Goal: Task Accomplishment & Management: Complete application form

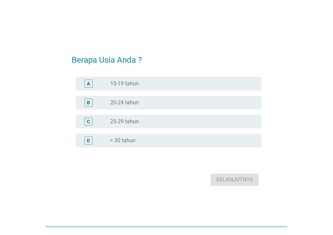
click at [165, 142] on div "radio_button_unchecked > 30 tahun" at bounding box center [180, 140] width 140 height 7
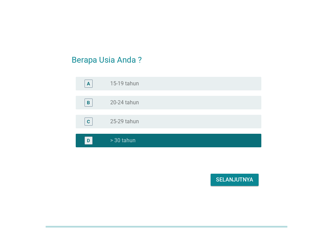
click at [234, 176] on div "Selanjutnya" at bounding box center [234, 179] width 37 height 8
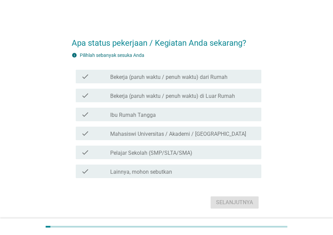
click at [172, 80] on div "check check_box_outline_blank Bekerja (paruh waktu / penuh waktu) dari Rumah" at bounding box center [169, 77] width 186 height 14
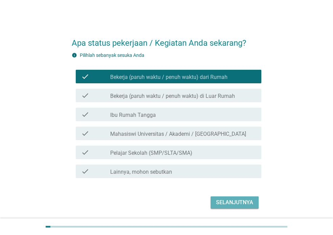
click at [242, 200] on div "Selanjutnya" at bounding box center [234, 202] width 37 height 8
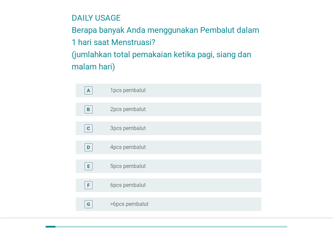
scroll to position [68, 0]
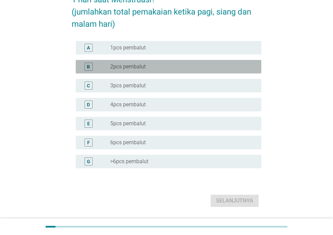
click at [162, 68] on div "radio_button_unchecked 2pcs pembalut" at bounding box center [180, 66] width 140 height 7
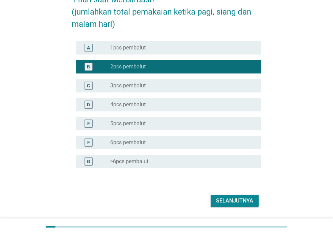
click at [248, 199] on div "Selanjutnya" at bounding box center [234, 200] width 37 height 8
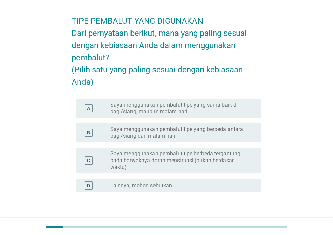
scroll to position [34, 0]
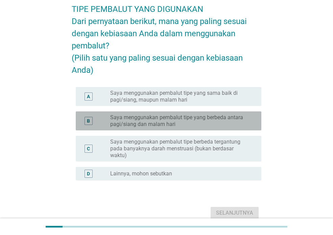
click at [234, 127] on label "Saya menggunakan pembalut tipe yang berbeda antara pagi/siang dan malam hari" at bounding box center [180, 121] width 140 height 14
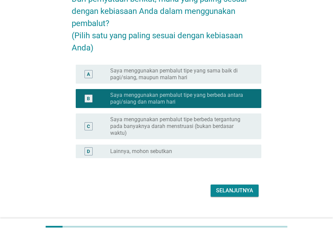
scroll to position [68, 0]
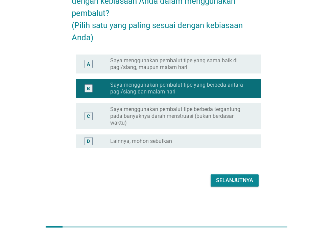
click at [221, 126] on label "Saya menggunakan pembalut tipe berbeda tergantung pada banyaknya darah menstrua…" at bounding box center [180, 116] width 140 height 20
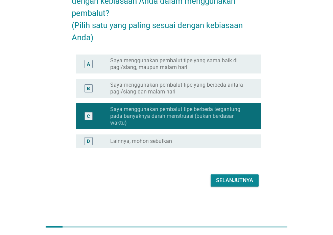
click at [223, 95] on label "Saya menggunakan pembalut tipe yang berbeda antara pagi/siang dan malam hari" at bounding box center [180, 88] width 140 height 14
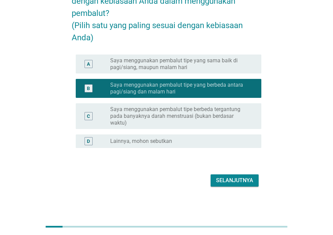
click at [250, 184] on div "Selanjutnya" at bounding box center [234, 180] width 37 height 8
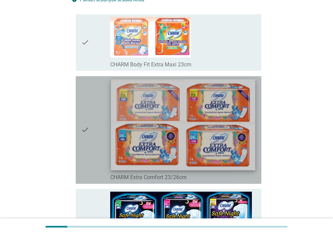
click at [214, 133] on img at bounding box center [183, 124] width 144 height 91
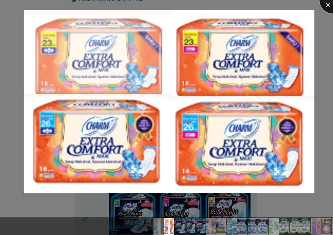
click at [326, 7] on div at bounding box center [332, -1] width 27 height 27
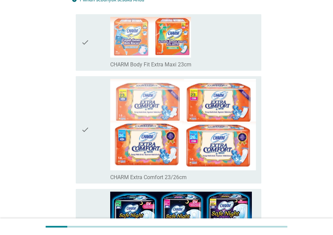
click at [88, 127] on icon "check" at bounding box center [85, 130] width 8 height 102
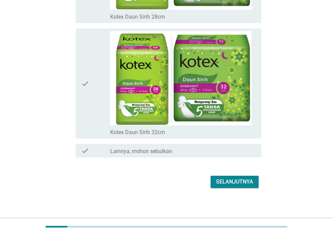
scroll to position [4841, 0]
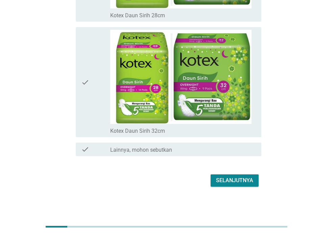
click at [229, 178] on div "Selanjutnya" at bounding box center [234, 180] width 37 height 8
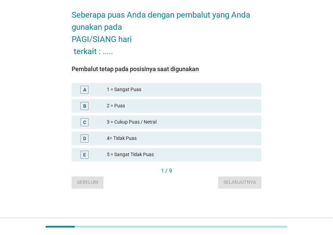
scroll to position [0, 0]
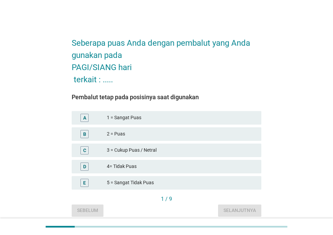
click at [190, 118] on div "1 = Sangat Puas" at bounding box center [181, 118] width 149 height 8
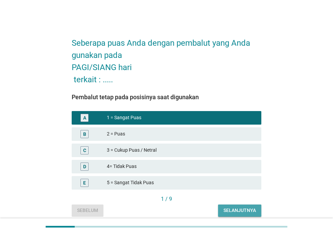
click at [258, 208] on button "Selanjutnya" at bounding box center [239, 210] width 43 height 12
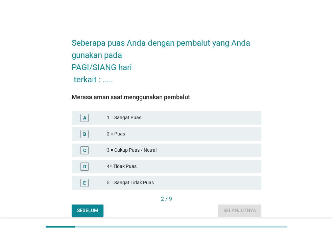
click at [165, 135] on div "2 = Puas" at bounding box center [181, 134] width 149 height 8
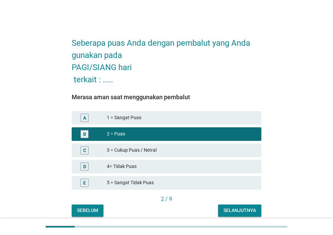
click at [247, 210] on div "Selanjutnya" at bounding box center [239, 210] width 32 height 7
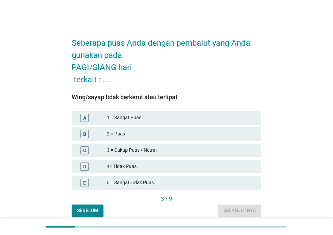
click at [149, 149] on div "3 = Cukup Puas / Netral" at bounding box center [181, 150] width 149 height 8
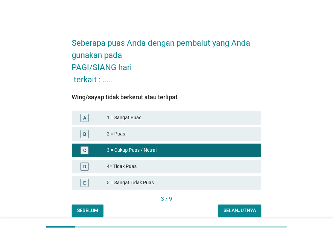
click at [235, 209] on div "Selanjutnya" at bounding box center [239, 210] width 32 height 7
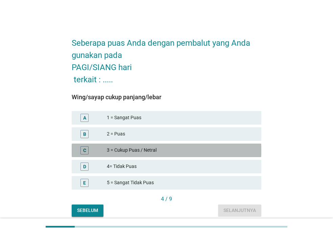
click at [162, 150] on div "3 = Cukup Puas / Netral" at bounding box center [181, 150] width 149 height 8
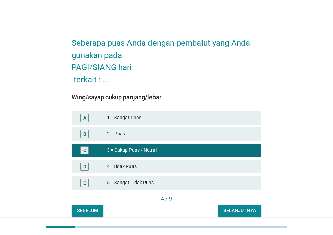
click at [232, 213] on div "Selanjutnya" at bounding box center [239, 210] width 32 height 7
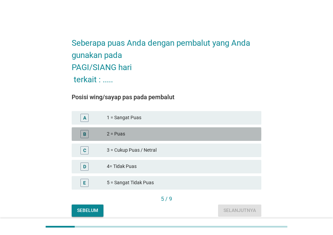
click at [167, 134] on div "2 = Puas" at bounding box center [181, 134] width 149 height 8
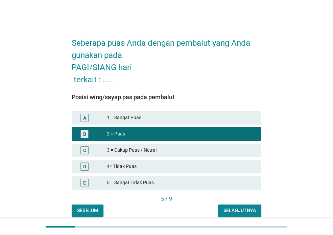
click at [250, 207] on div "Selanjutnya" at bounding box center [239, 210] width 32 height 7
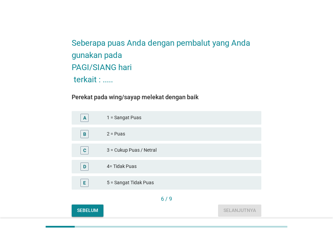
click at [176, 147] on div "3 = Cukup Puas / Netral" at bounding box center [181, 150] width 149 height 8
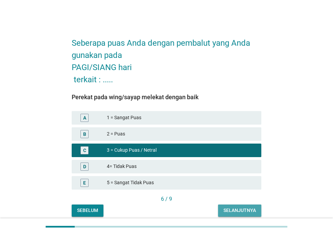
click at [241, 208] on div "Selanjutnya" at bounding box center [239, 210] width 32 height 7
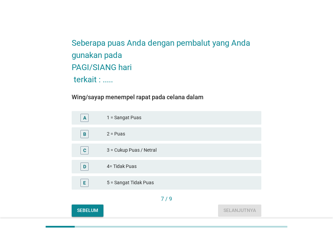
click at [169, 149] on div "3 = Cukup Puas / Netral" at bounding box center [181, 150] width 149 height 8
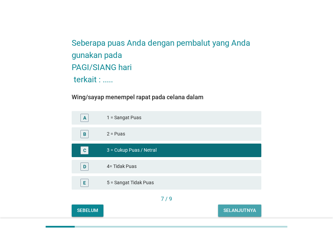
click at [239, 212] on div "Selanjutnya" at bounding box center [239, 210] width 32 height 7
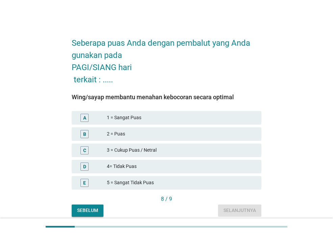
click at [179, 134] on div "2 = Puas" at bounding box center [181, 134] width 149 height 8
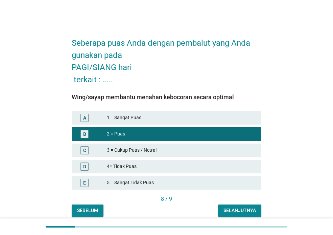
click at [228, 205] on button "Selanjutnya" at bounding box center [239, 210] width 43 height 12
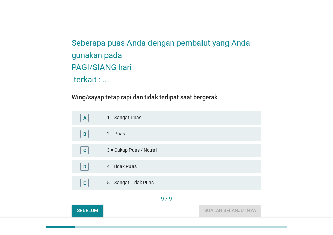
click at [153, 134] on div "2 = Puas" at bounding box center [181, 134] width 149 height 8
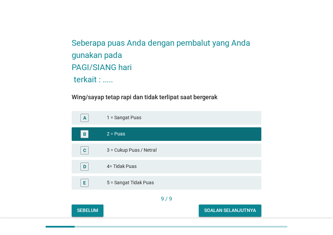
click at [236, 209] on div "Soalan selanjutnya" at bounding box center [230, 210] width 52 height 7
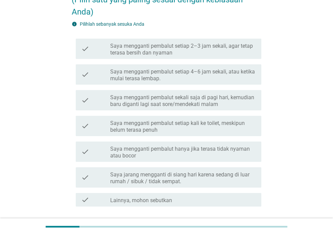
scroll to position [101, 0]
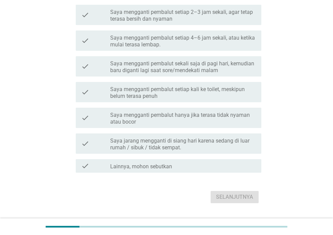
click at [196, 69] on label "Saya mengganti pembalut sekali saja di pagi hari, kemudian baru diganti lagi sa…" at bounding box center [183, 67] width 146 height 14
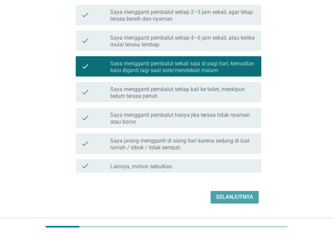
click at [240, 196] on div "Selanjutnya" at bounding box center [234, 197] width 37 height 8
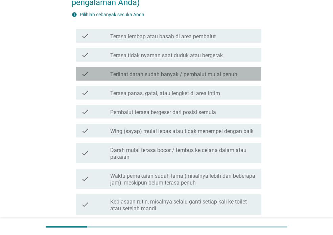
click at [235, 76] on label "Terlihat darah sudah banyak / pembalut mulai penuh" at bounding box center [173, 74] width 127 height 7
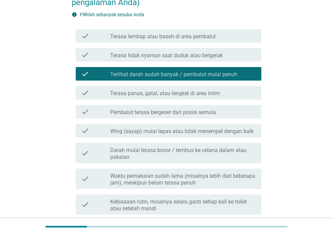
scroll to position [135, 0]
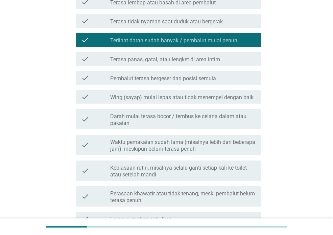
click at [241, 79] on div "check_box_outline_blank Pembalut terasa bergeser dari posisi semula" at bounding box center [183, 78] width 146 height 8
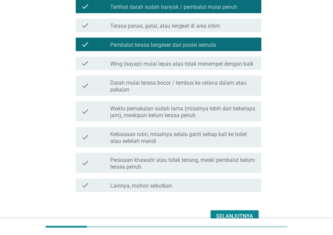
scroll to position [169, 0]
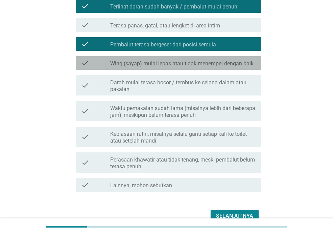
click at [247, 67] on div "check check_box_outline_blank Wing (sayap) mulai lepas atau tidak menempel deng…" at bounding box center [169, 63] width 186 height 14
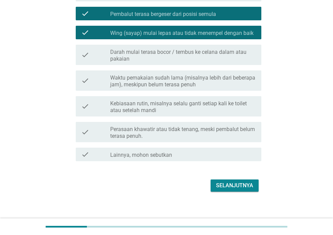
scroll to position [203, 0]
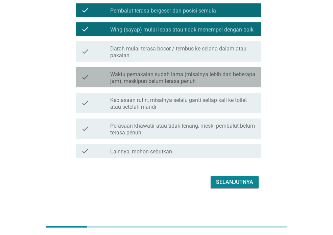
click at [236, 82] on label "Waktu pemakaian sudah lama (misalnya lebih dari beberapa jam), meskipun belum t…" at bounding box center [183, 78] width 146 height 14
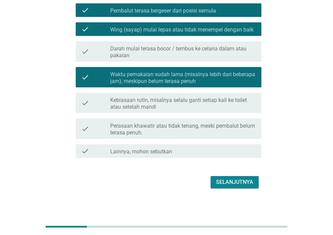
click at [223, 183] on div "Selanjutnya" at bounding box center [234, 182] width 37 height 8
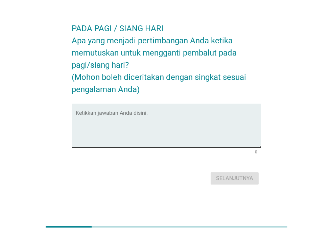
scroll to position [0, 0]
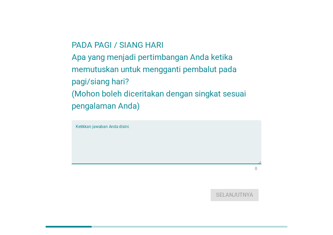
click at [150, 158] on textarea "Ketikkan jawaban Anda disini." at bounding box center [169, 145] width 186 height 35
type textarea "k"
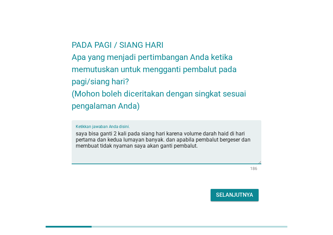
type textarea "saya bisa ganti 2 kali pada siang hari karena volume darah haid di hari pertama…"
click at [234, 194] on div "Selanjutnya" at bounding box center [234, 195] width 37 height 8
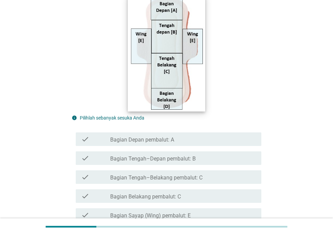
scroll to position [135, 0]
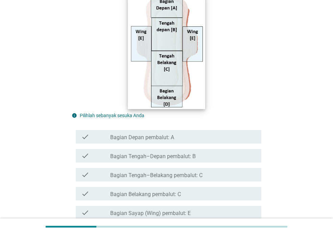
click at [170, 99] on img at bounding box center [166, 51] width 77 height 116
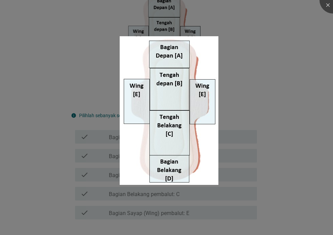
click at [266, 69] on div at bounding box center [166, 117] width 333 height 235
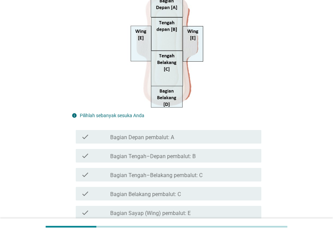
scroll to position [169, 0]
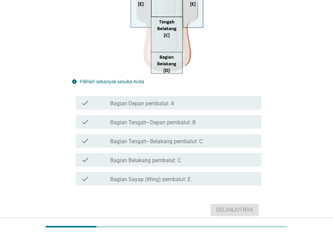
click at [207, 100] on div "check_box_outline_blank Bagian Depan pembalut: A" at bounding box center [183, 103] width 146 height 8
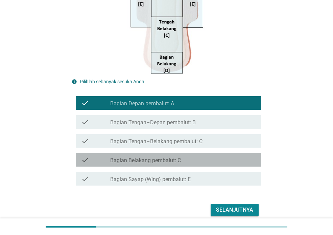
click at [198, 162] on div "check_box_outline_blank Bagian Belakang pembalut: C" at bounding box center [183, 160] width 146 height 8
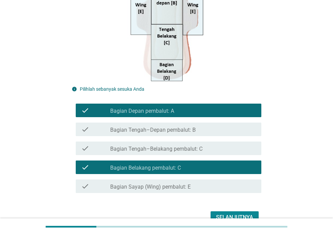
scroll to position [199, 0]
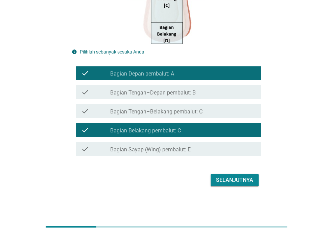
click at [239, 182] on div "Selanjutnya" at bounding box center [234, 180] width 37 height 8
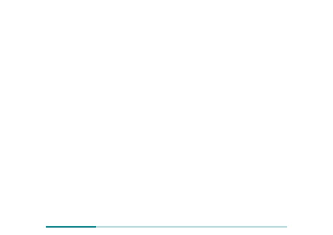
scroll to position [0, 0]
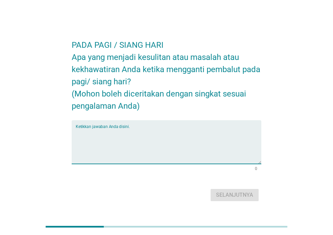
click at [133, 158] on textarea "Ketikkan jawaban Anda disini." at bounding box center [169, 145] width 186 height 35
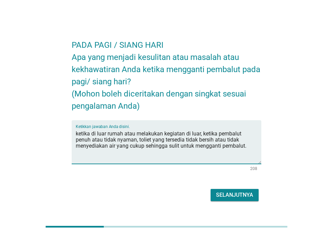
type textarea "ketika di luar rumah atau melakukan kegiatan di luar, ketika pembalut penuh ata…"
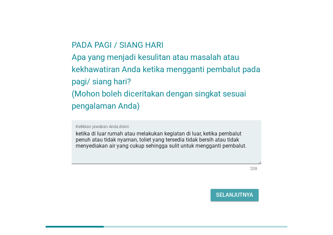
click at [241, 193] on div "Selanjutnya" at bounding box center [234, 195] width 37 height 8
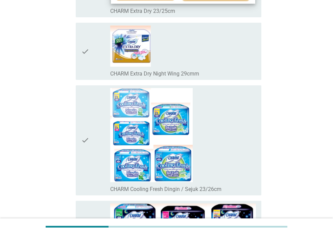
scroll to position [744, 0]
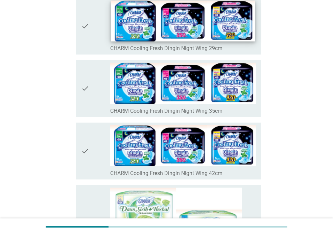
click at [211, 28] on img at bounding box center [183, 20] width 144 height 41
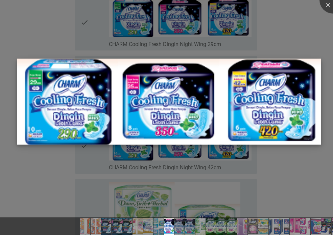
click at [213, 127] on img at bounding box center [169, 101] width 304 height 86
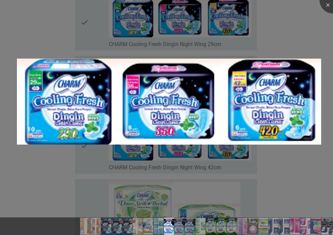
click at [203, 44] on div at bounding box center [166, 117] width 333 height 235
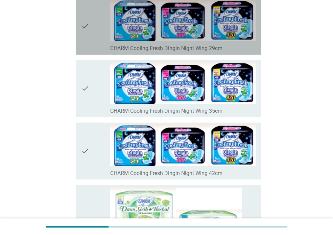
click at [87, 27] on icon "check" at bounding box center [85, 26] width 8 height 52
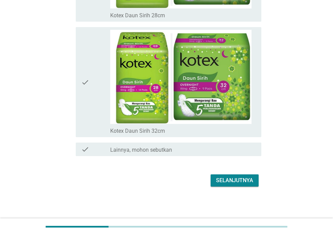
scroll to position [4841, 0]
click at [233, 178] on div "Selanjutnya" at bounding box center [234, 180] width 37 height 8
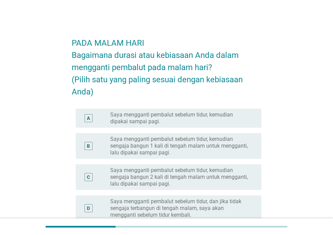
scroll to position [68, 0]
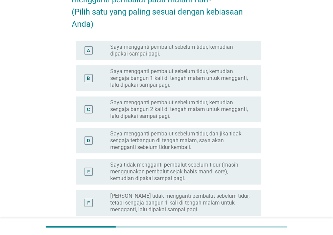
click at [185, 49] on label "Saya mengganti pembalut sebelum tidur, kemudian dipakai sampai pagi." at bounding box center [180, 51] width 140 height 14
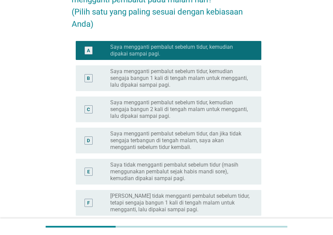
click at [215, 56] on label "Saya mengganti pembalut sebelum tidur, kemudian dipakai sampai pagi." at bounding box center [180, 51] width 140 height 14
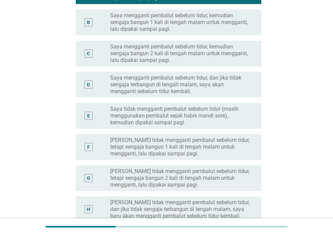
scroll to position [135, 0]
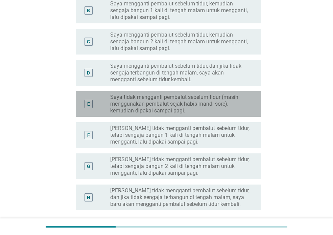
click at [221, 108] on label "Saya tidak mengganti pembalut sebelum tidur (masih menggunakan pembalut sejak h…" at bounding box center [180, 104] width 140 height 20
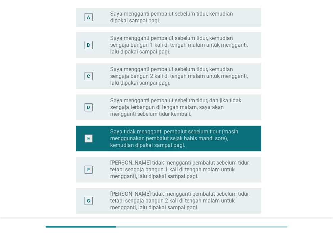
scroll to position [197, 0]
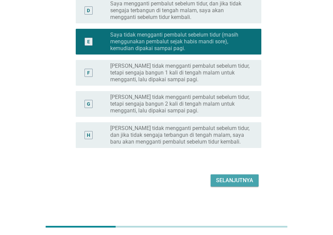
click at [232, 179] on div "Selanjutnya" at bounding box center [234, 180] width 37 height 8
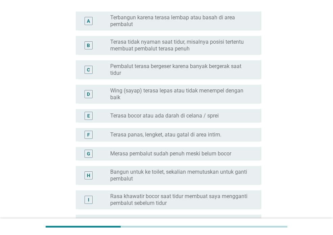
scroll to position [101, 0]
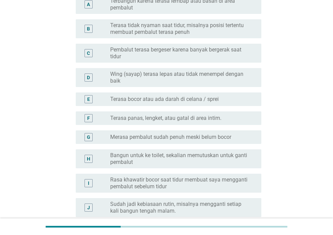
click at [216, 52] on label "Pembalut terasa bergeser karena banyak bergerak saat tidur" at bounding box center [180, 53] width 140 height 14
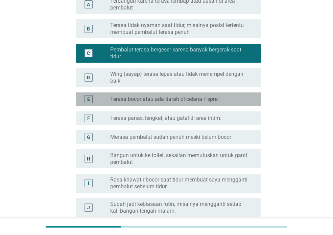
click at [229, 99] on div "radio_button_unchecked Terasa bocor atau ada darah di celana / sprei" at bounding box center [180, 99] width 140 height 7
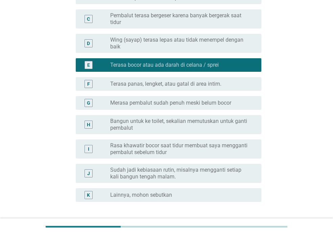
scroll to position [189, 0]
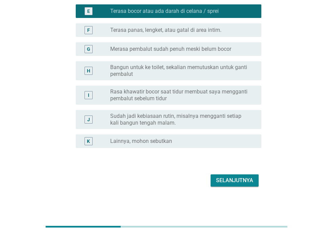
click at [239, 180] on div "Selanjutnya" at bounding box center [234, 180] width 37 height 8
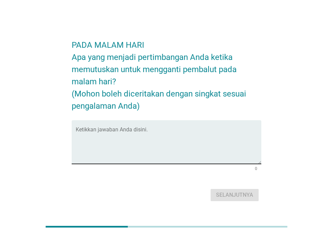
click at [157, 158] on textarea "Ketikkan jawaban Anda disini." at bounding box center [169, 145] width 186 height 35
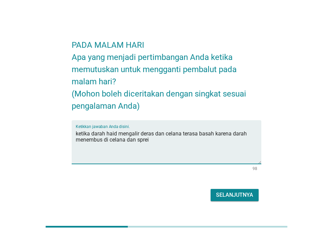
type textarea "ketika darah haid mengalir deras dan celana terasa basah karena darah menembus …"
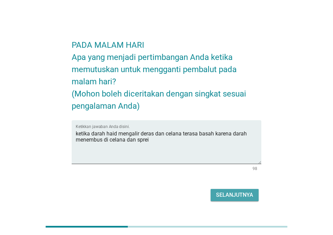
click at [240, 197] on div "Selanjutnya" at bounding box center [234, 195] width 37 height 8
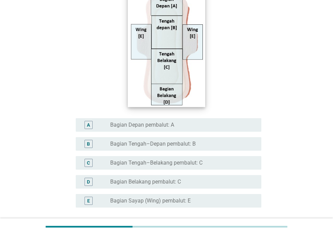
scroll to position [135, 0]
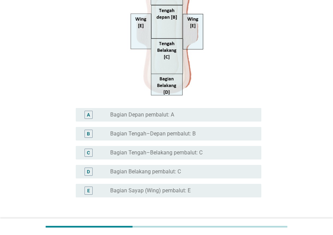
click at [188, 111] on div "radio_button_unchecked Bagian Depan pembalut: A" at bounding box center [183, 115] width 146 height 8
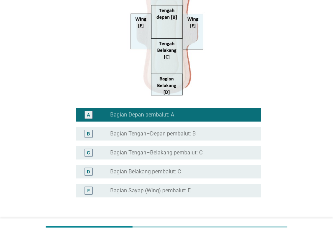
click at [189, 171] on div "radio_button_unchecked Bagian Belakang pembalut: C" at bounding box center [180, 171] width 140 height 7
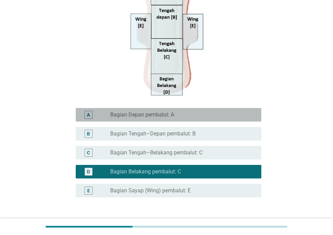
click at [173, 113] on label "Bagian Depan pembalut: A" at bounding box center [142, 114] width 64 height 7
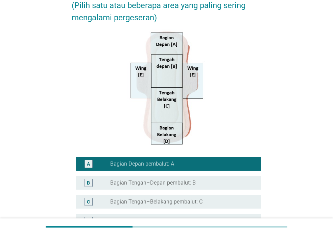
scroll to position [185, 0]
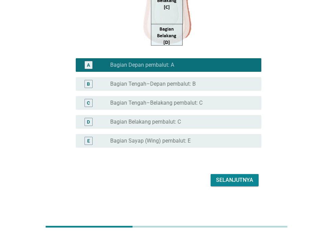
click at [231, 181] on div "Selanjutnya" at bounding box center [234, 180] width 37 height 8
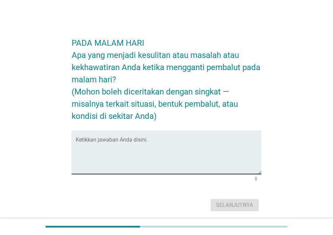
click at [160, 163] on textarea "Ketikkan jawaban Anda disini." at bounding box center [169, 155] width 186 height 35
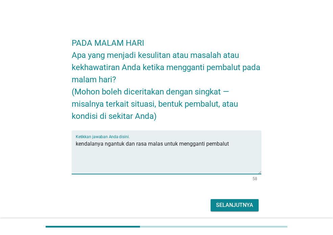
type textarea "kendalanya ngantuk dan rasa malas untuk mengganti pembalut"
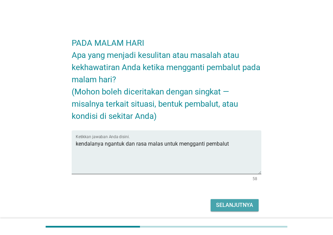
click at [231, 208] on div "Selanjutnya" at bounding box center [234, 205] width 37 height 8
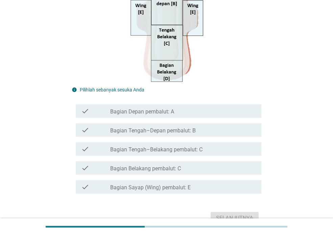
scroll to position [199, 0]
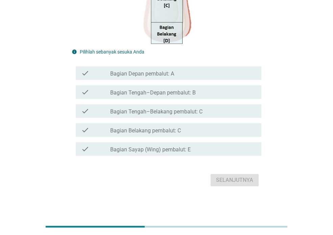
click at [171, 76] on label "Bagian Depan pembalut: A" at bounding box center [142, 73] width 64 height 7
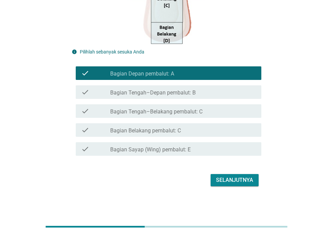
click at [179, 130] on label "Bagian Belakang pembalut: C" at bounding box center [145, 130] width 71 height 7
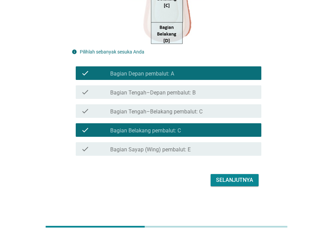
click at [242, 177] on div "Selanjutnya" at bounding box center [234, 180] width 37 height 8
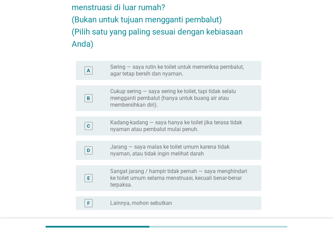
scroll to position [68, 0]
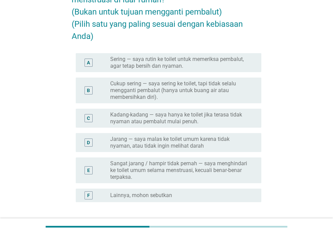
click at [218, 67] on label "Sering — saya rutin ke toilet untuk memeriksa pembalut, agar tetap bersih dan n…" at bounding box center [180, 63] width 140 height 14
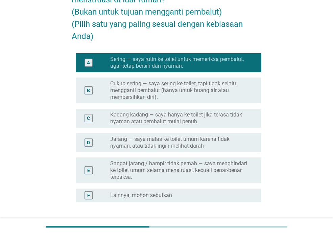
click at [220, 98] on label "Cukup sering — saya sering ke toilet, tapi tidak selalu mengganti pembalut (han…" at bounding box center [180, 90] width 140 height 20
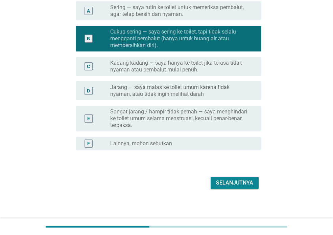
scroll to position [122, 0]
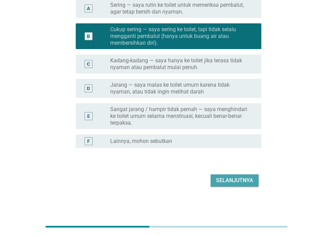
click at [249, 179] on div "Selanjutnya" at bounding box center [234, 180] width 37 height 8
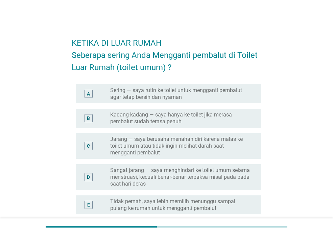
scroll to position [34, 0]
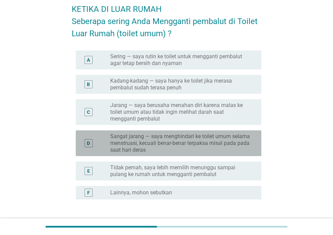
click at [183, 146] on label "Sangat jarang — saya menghindari ke toilet umum selama menstruasi, kecuali bena…" at bounding box center [180, 143] width 140 height 20
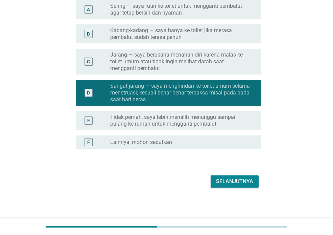
scroll to position [85, 0]
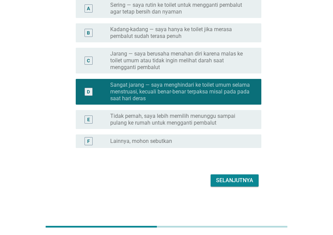
click at [240, 178] on div "Selanjutnya" at bounding box center [234, 180] width 37 height 8
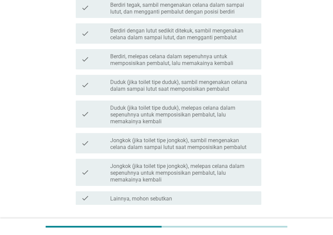
scroll to position [135, 0]
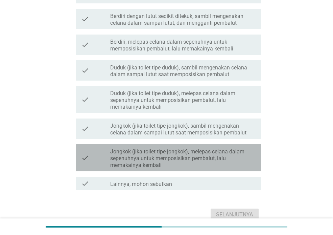
click at [179, 160] on label "Jongkok (jika toilet tipe jongkok), melepas celana dalam sepenuhnya untuk mempo…" at bounding box center [183, 158] width 146 height 20
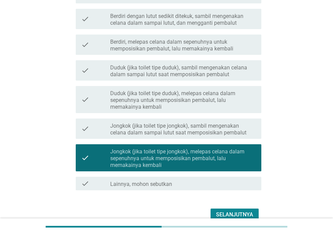
click at [215, 132] on label "Jongkok (jika toilet tipe jongkok), sambil mengenakan celana dalam sampai lutut…" at bounding box center [183, 129] width 146 height 14
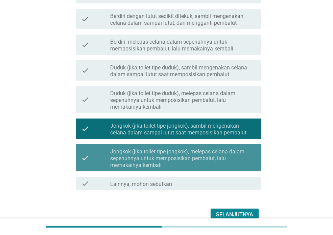
click at [213, 164] on label "Jongkok (jika toilet tipe jongkok), melepas celana dalam sepenuhnya untuk mempo…" at bounding box center [183, 158] width 146 height 20
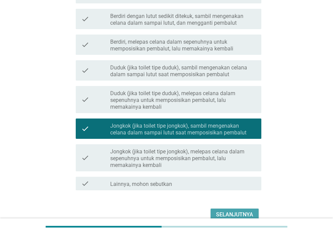
click at [240, 212] on div "Selanjutnya" at bounding box center [234, 214] width 37 height 8
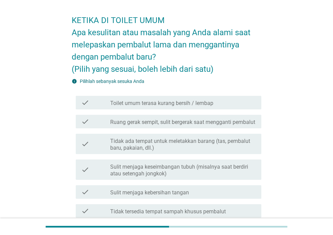
scroll to position [34, 0]
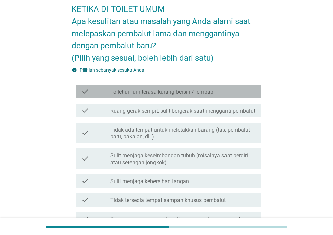
click at [190, 94] on label "Toilet umum terasa kurang bersih / lembap" at bounding box center [161, 92] width 103 height 7
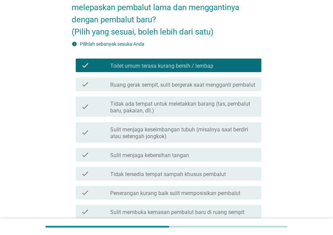
scroll to position [68, 0]
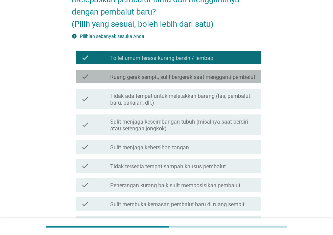
click at [194, 80] on label "Ruang gerak sempit, sulit bergerak saat mengganti pembalut" at bounding box center [182, 77] width 145 height 7
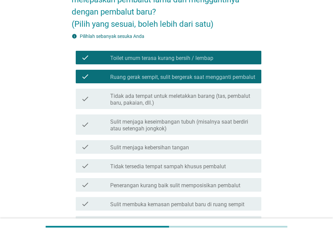
click at [193, 80] on label "Ruang gerak sempit, sulit bergerak saat mengganti pembalut" at bounding box center [182, 77] width 145 height 7
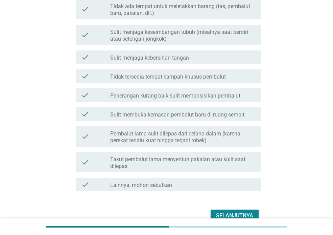
scroll to position [169, 0]
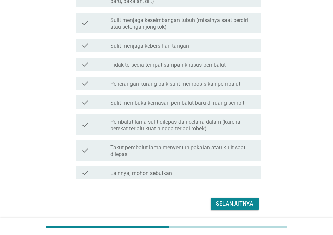
click at [191, 68] on label "Tidak tersedia tempat sampah khusus pembalut" at bounding box center [168, 65] width 116 height 7
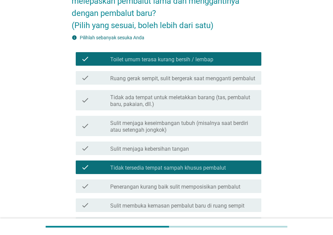
scroll to position [64, 0]
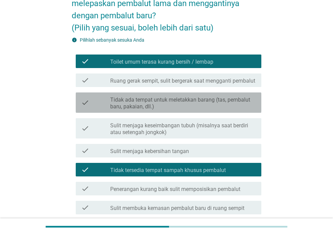
click at [208, 110] on label "Tidak ada tempat untuk meletakkan barang (tas, pembalut baru, pakaian, dll.)" at bounding box center [183, 103] width 146 height 14
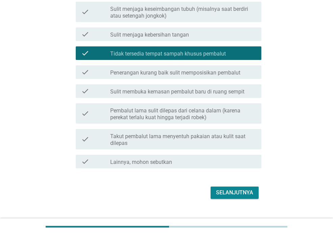
scroll to position [199, 0]
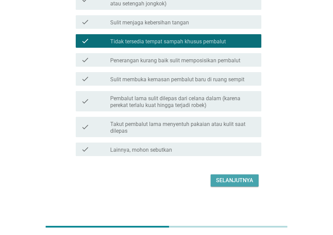
click at [241, 183] on div "Selanjutnya" at bounding box center [234, 180] width 37 height 8
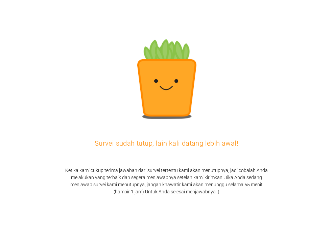
click at [81, 62] on div "Survei sudah tutup, lain kali datang lebih awal! Ketika kami cukup terima jawab…" at bounding box center [166, 117] width 333 height 235
drag, startPoint x: 81, startPoint y: 82, endPoint x: 85, endPoint y: 81, distance: 3.9
click at [81, 82] on div "Survei sudah tutup, lain kali datang lebih awal! Ketika kami cukup terima jawab…" at bounding box center [166, 117] width 333 height 235
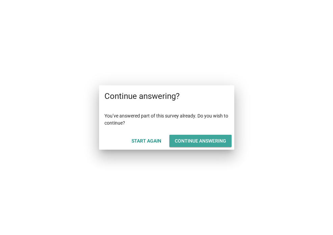
click at [216, 141] on div "Continue answering" at bounding box center [200, 140] width 51 height 7
click at [194, 141] on div "Continue answering" at bounding box center [200, 140] width 51 height 7
